Goal: Task Accomplishment & Management: Complete application form

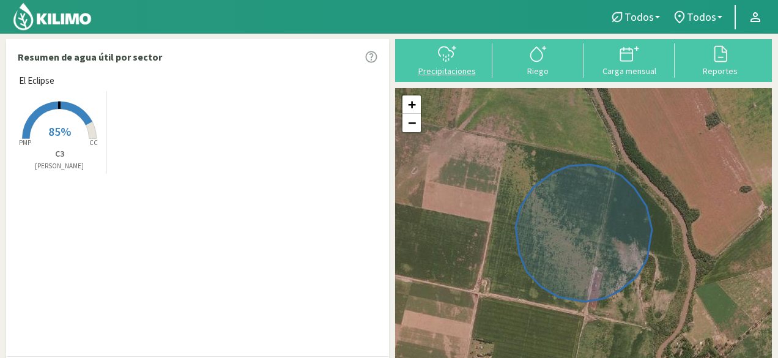
click at [453, 67] on div "Precipitaciones" at bounding box center [447, 71] width 84 height 9
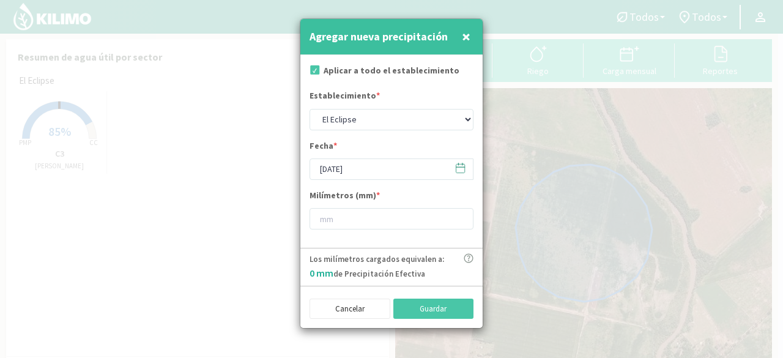
click at [465, 34] on span "×" at bounding box center [466, 36] width 9 height 20
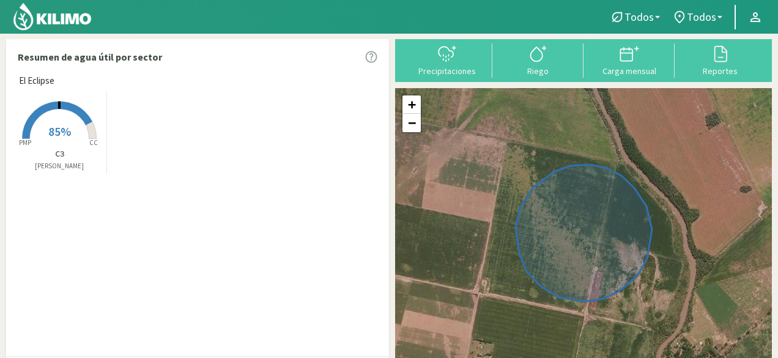
click at [50, 121] on rect at bounding box center [59, 140] width 98 height 98
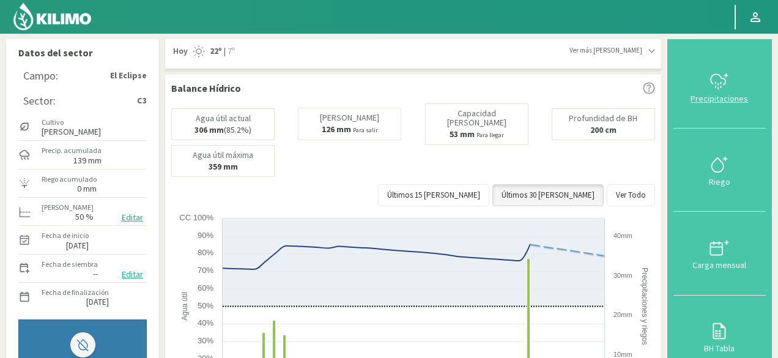
click at [715, 94] on div "Precipitaciones" at bounding box center [719, 98] width 85 height 9
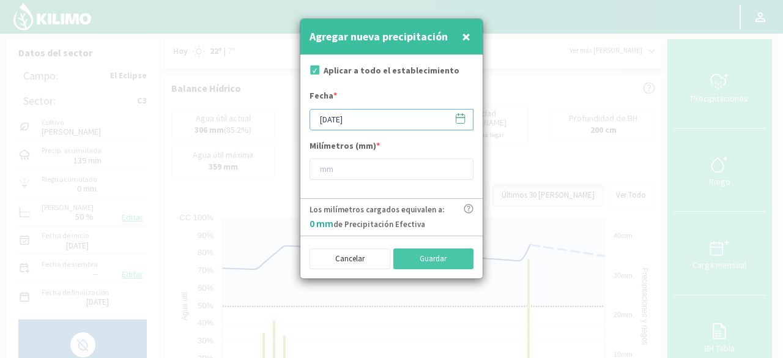
click at [327, 119] on input "[DATE]" at bounding box center [391, 119] width 164 height 21
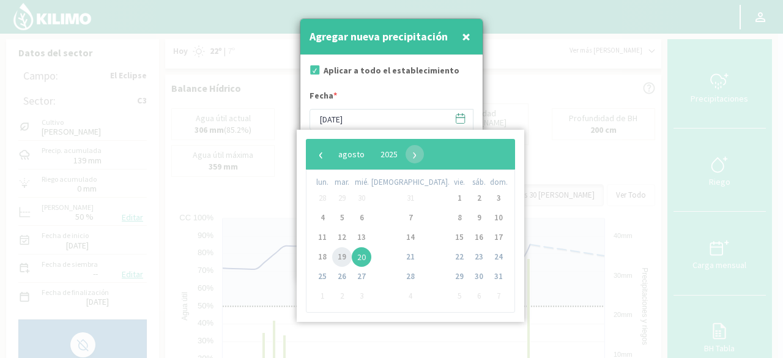
click at [347, 259] on span "19" at bounding box center [342, 257] width 20 height 20
type input "[DATE]"
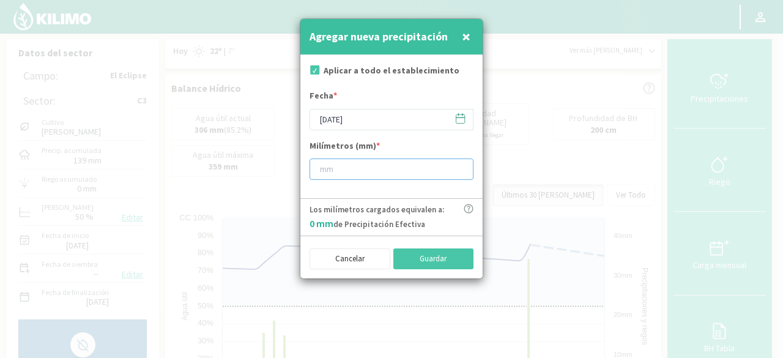
click at [360, 166] on input "number" at bounding box center [391, 168] width 164 height 21
type input "5"
click at [407, 252] on button "Guardar" at bounding box center [433, 258] width 81 height 21
click at [465, 38] on span "×" at bounding box center [466, 36] width 9 height 20
type input "[DATE]"
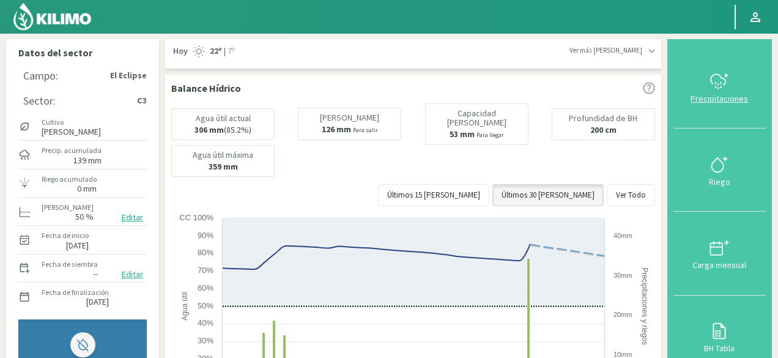
click at [720, 96] on div "Precipitaciones" at bounding box center [719, 98] width 85 height 9
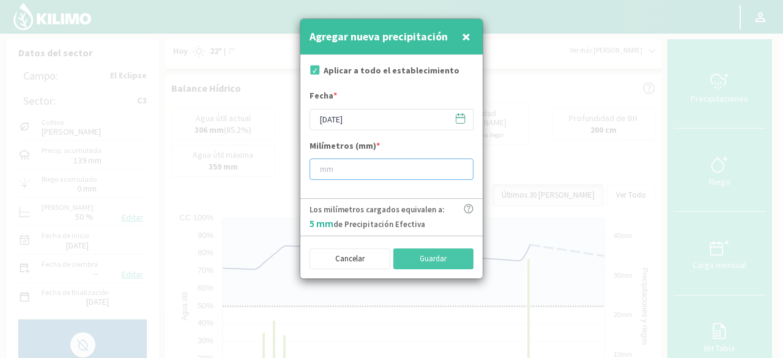
click at [323, 168] on input "number" at bounding box center [391, 168] width 164 height 21
click at [457, 119] on icon at bounding box center [460, 118] width 12 height 12
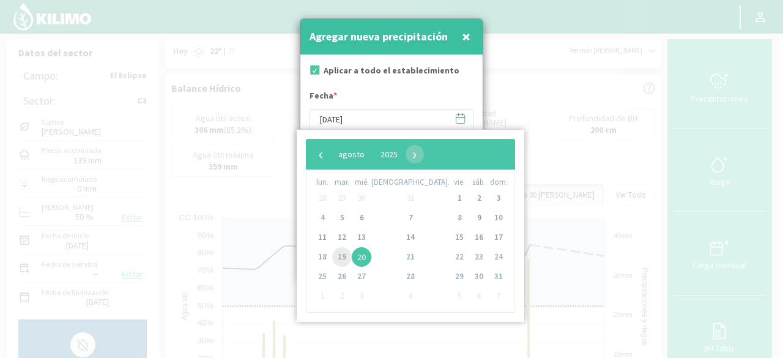
click at [344, 260] on span "19" at bounding box center [342, 257] width 20 height 20
type input "[DATE]"
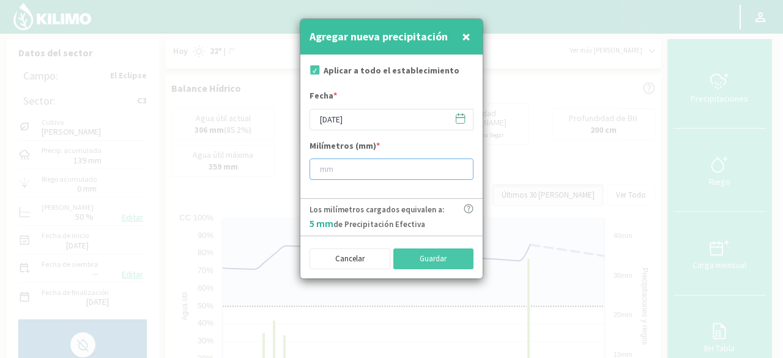
click at [320, 161] on input "number" at bounding box center [391, 168] width 164 height 21
type input "5"
click at [359, 267] on button "Cancelar" at bounding box center [349, 258] width 81 height 21
type input "[DATE]"
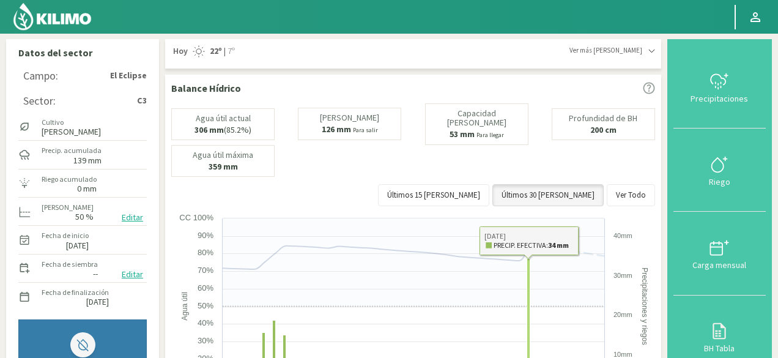
click at [528, 299] on rect at bounding box center [528, 326] width 3 height 136
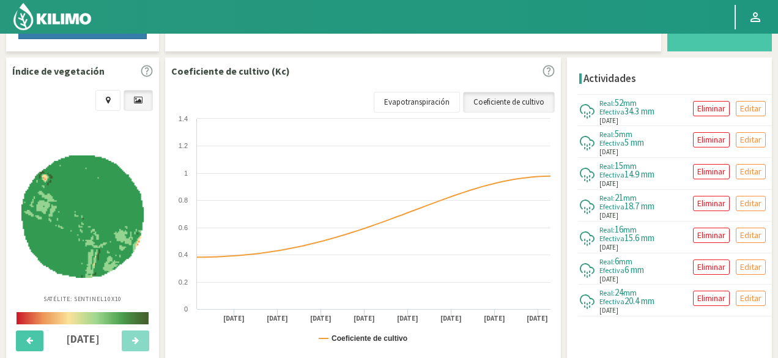
scroll to position [423, 0]
